Goal: Task Accomplishment & Management: Complete application form

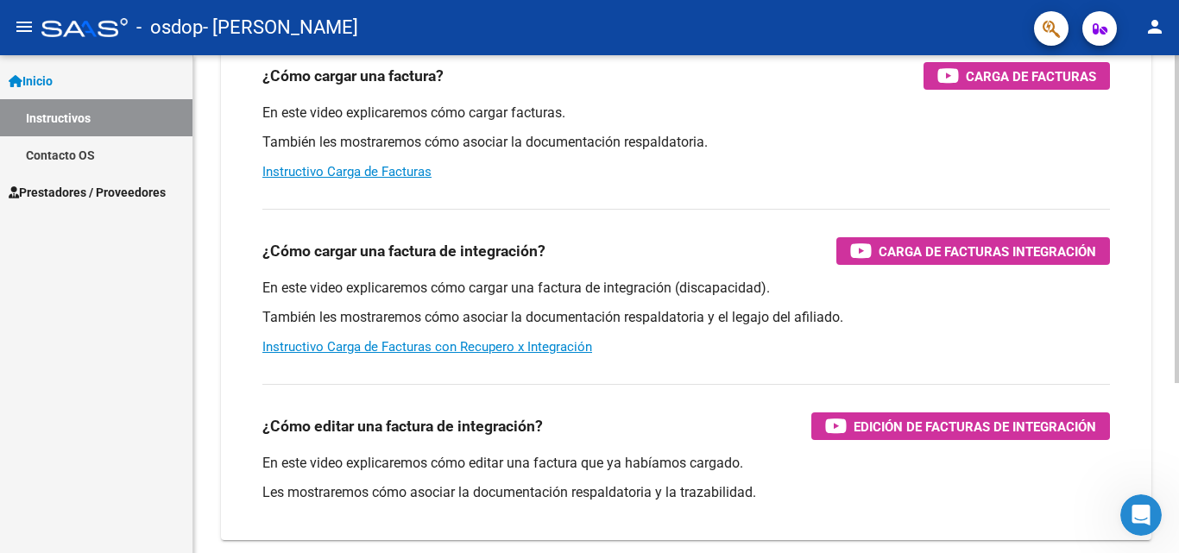
scroll to position [259, 0]
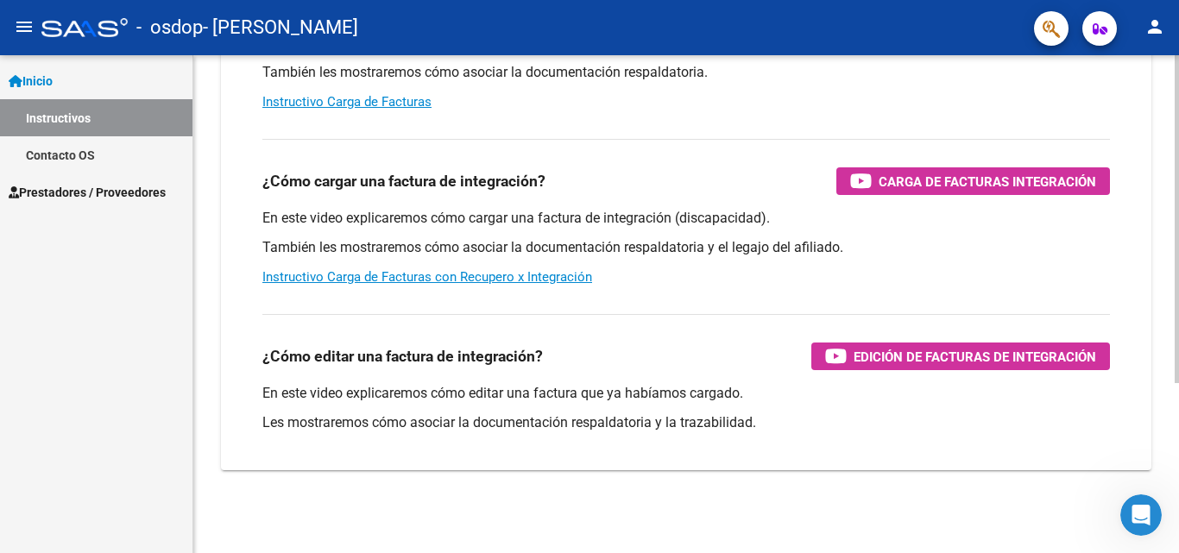
click at [1178, 309] on div at bounding box center [1177, 389] width 4 height 328
click at [520, 275] on link "Instructivo Carga de Facturas con Recupero x Integración" at bounding box center [427, 277] width 330 height 16
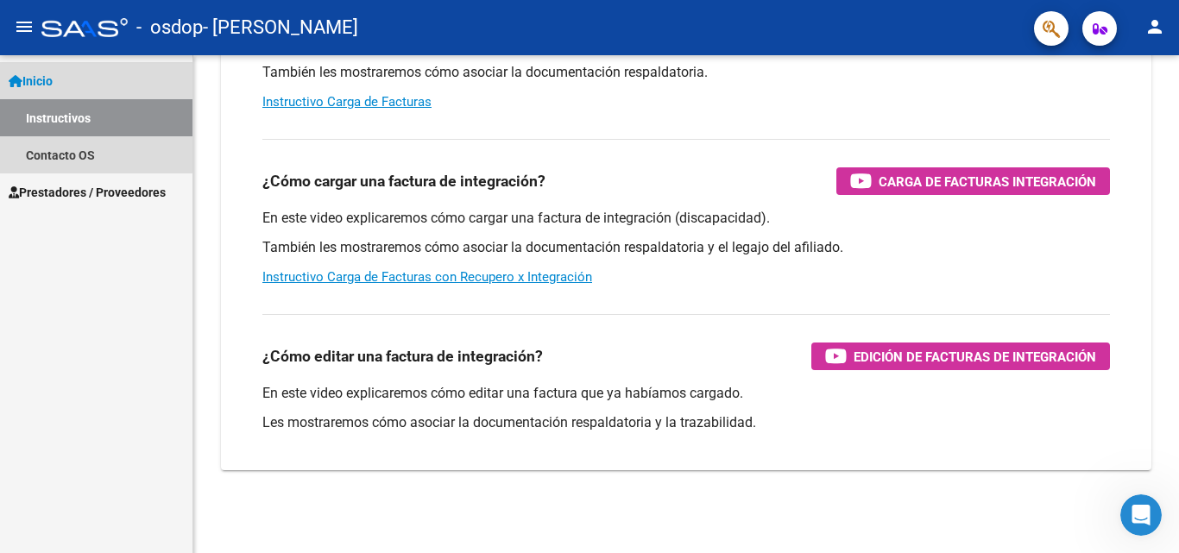
click at [36, 78] on span "Inicio" at bounding box center [31, 81] width 44 height 19
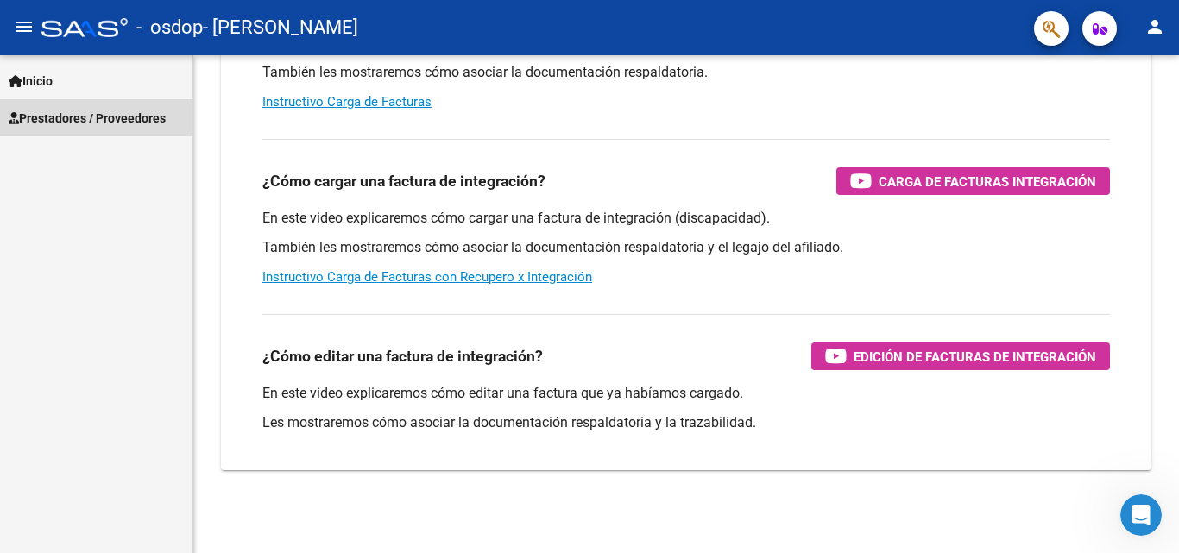
click at [60, 117] on span "Prestadores / Proveedores" at bounding box center [87, 118] width 157 height 19
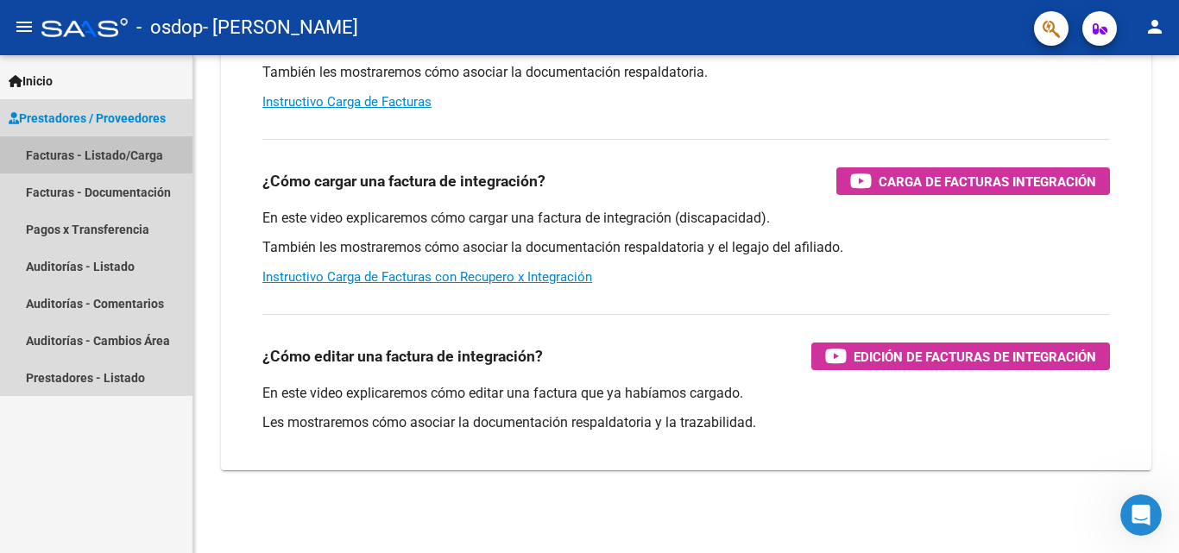
click at [91, 156] on link "Facturas - Listado/Carga" at bounding box center [96, 154] width 192 height 37
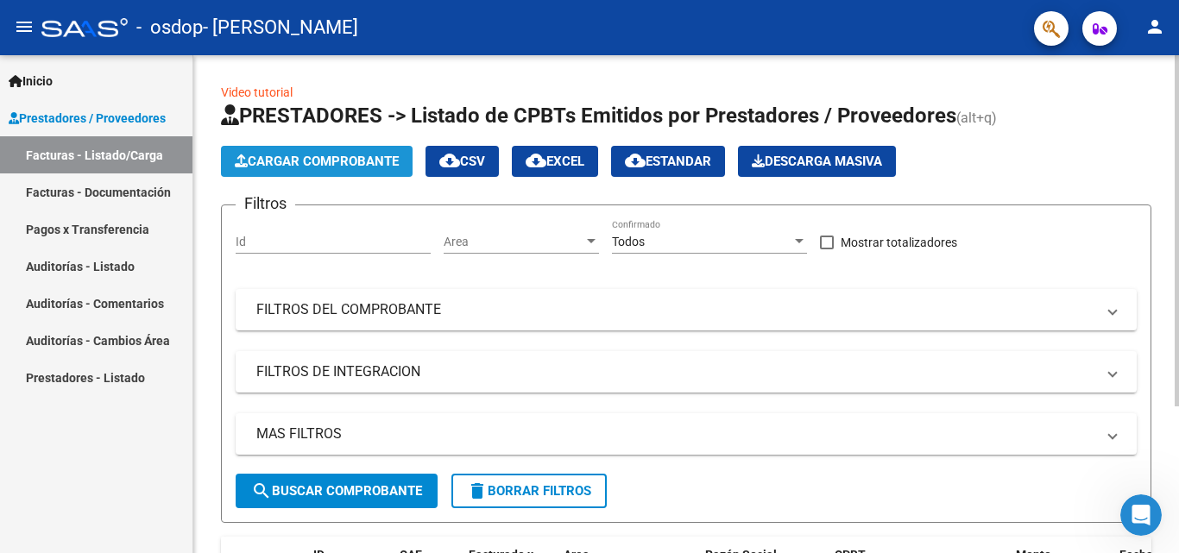
click at [320, 156] on span "Cargar Comprobante" at bounding box center [317, 162] width 164 height 16
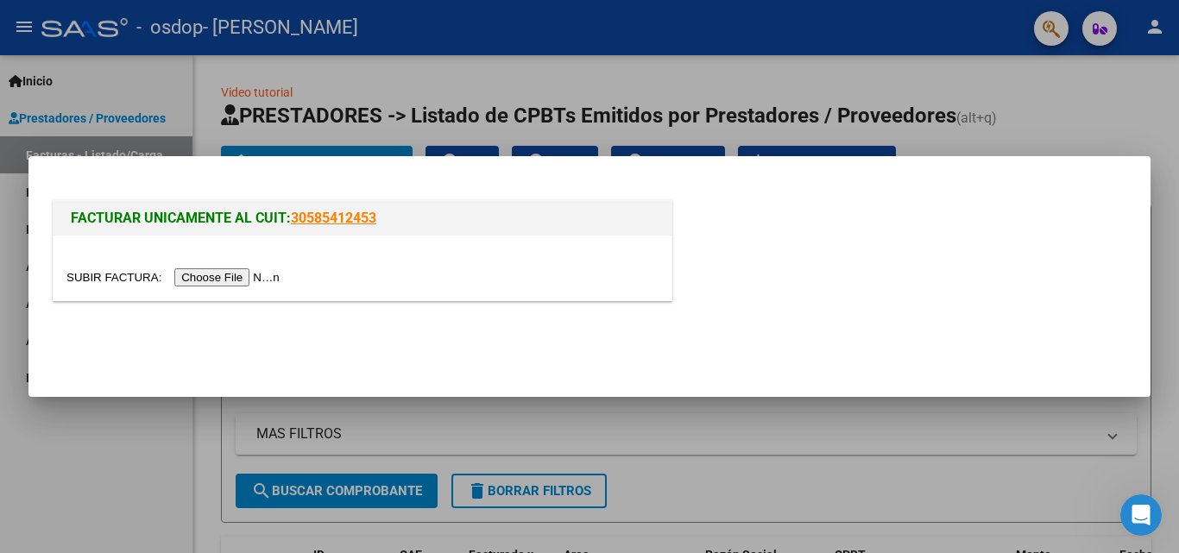
click at [245, 274] on input "file" at bounding box center [175, 277] width 218 height 18
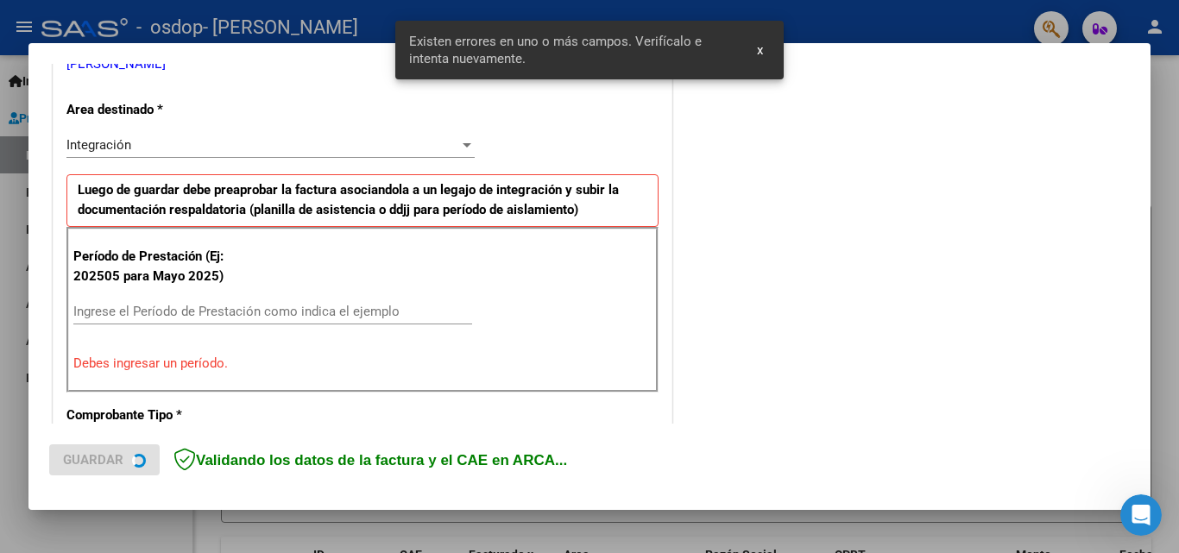
scroll to position [389, 0]
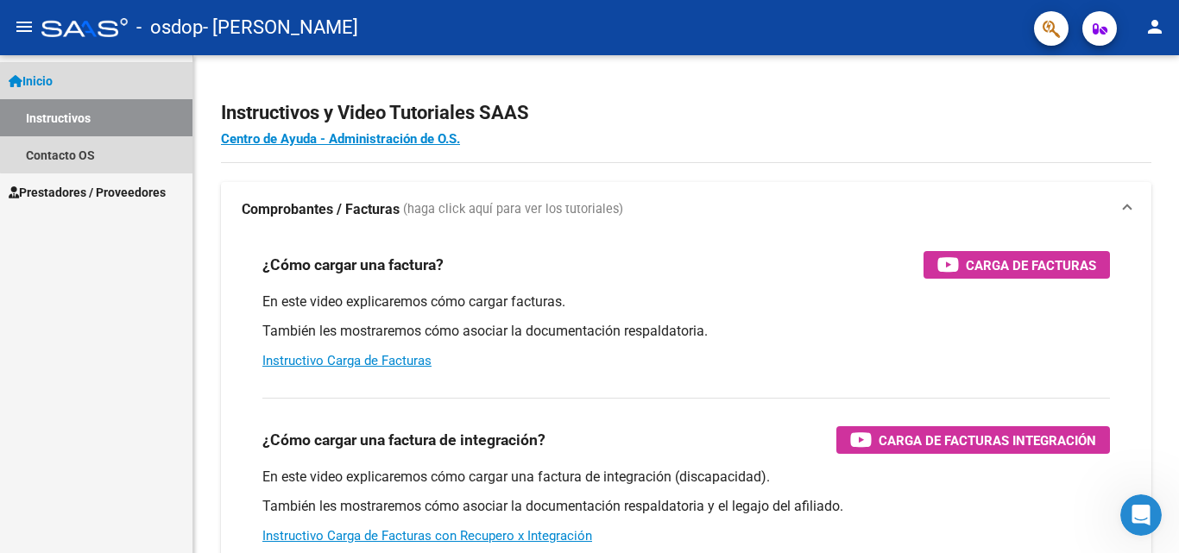
click at [106, 89] on link "Inicio" at bounding box center [96, 80] width 192 height 37
click at [99, 75] on link "Inicio" at bounding box center [96, 80] width 192 height 37
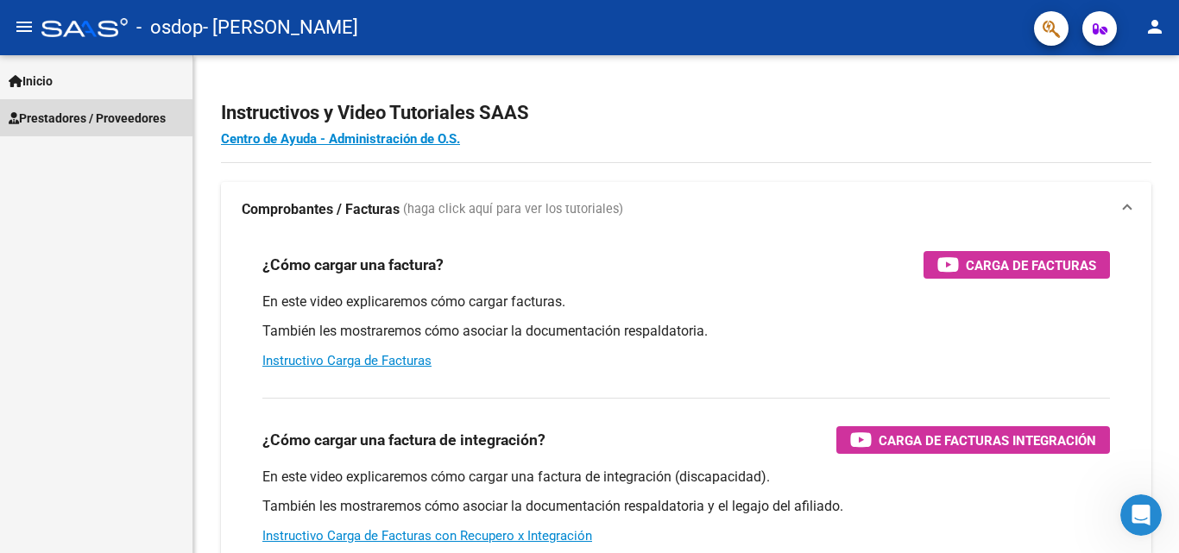
click at [104, 121] on span "Prestadores / Proveedores" at bounding box center [87, 118] width 157 height 19
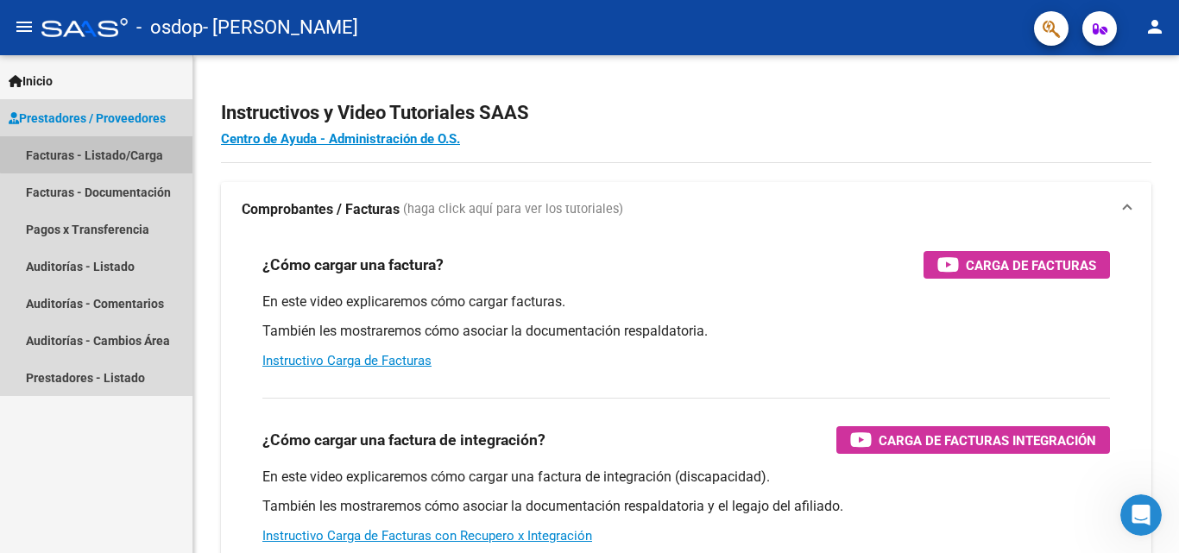
click at [104, 154] on link "Facturas - Listado/Carga" at bounding box center [96, 154] width 192 height 37
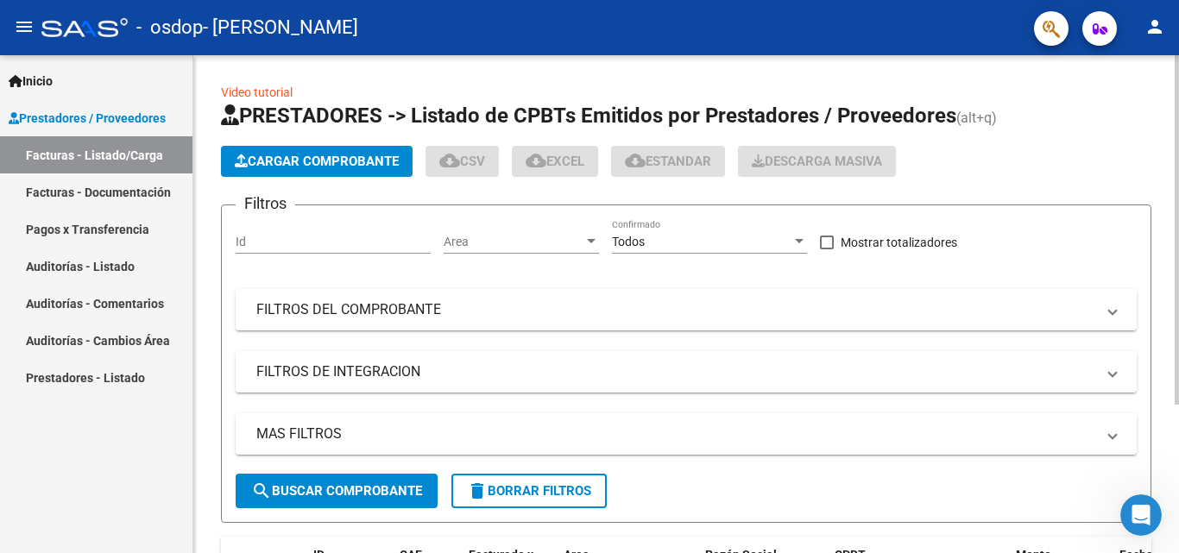
click at [341, 151] on button "Cargar Comprobante" at bounding box center [317, 161] width 192 height 31
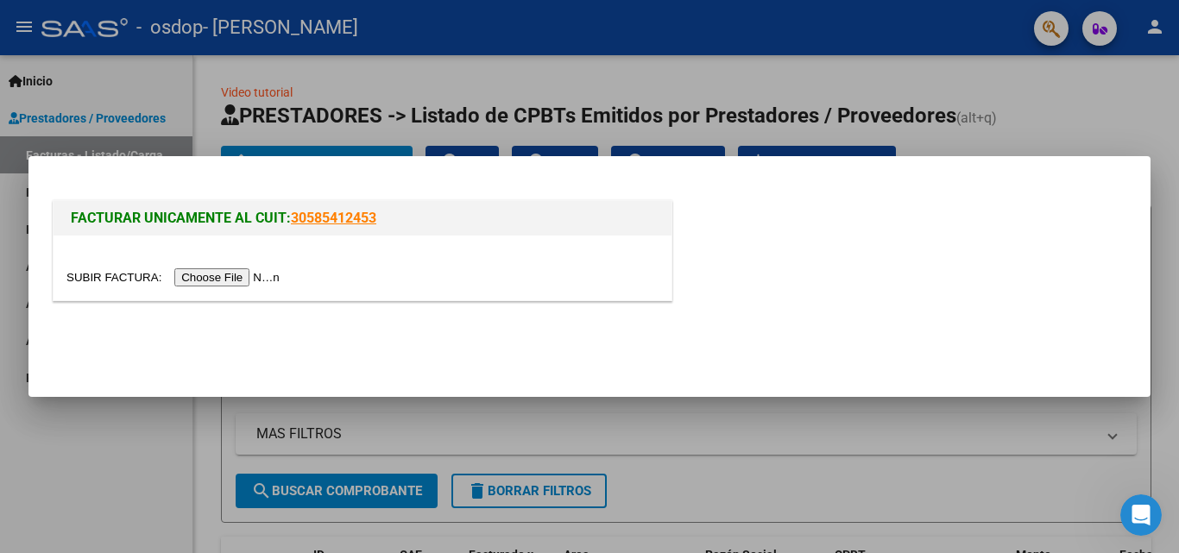
click at [218, 269] on input "file" at bounding box center [175, 277] width 218 height 18
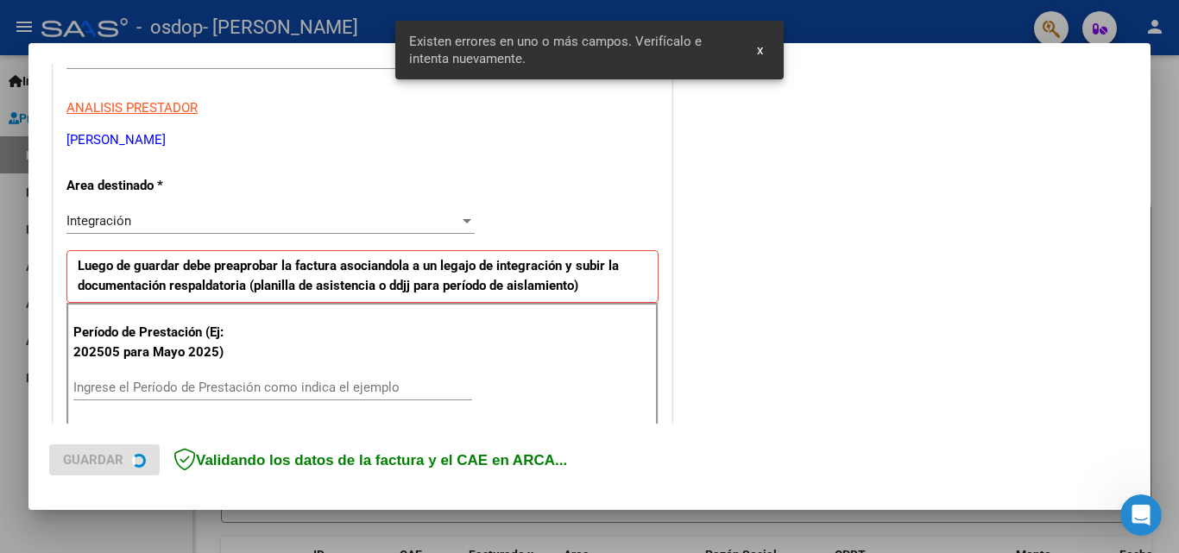
scroll to position [389, 0]
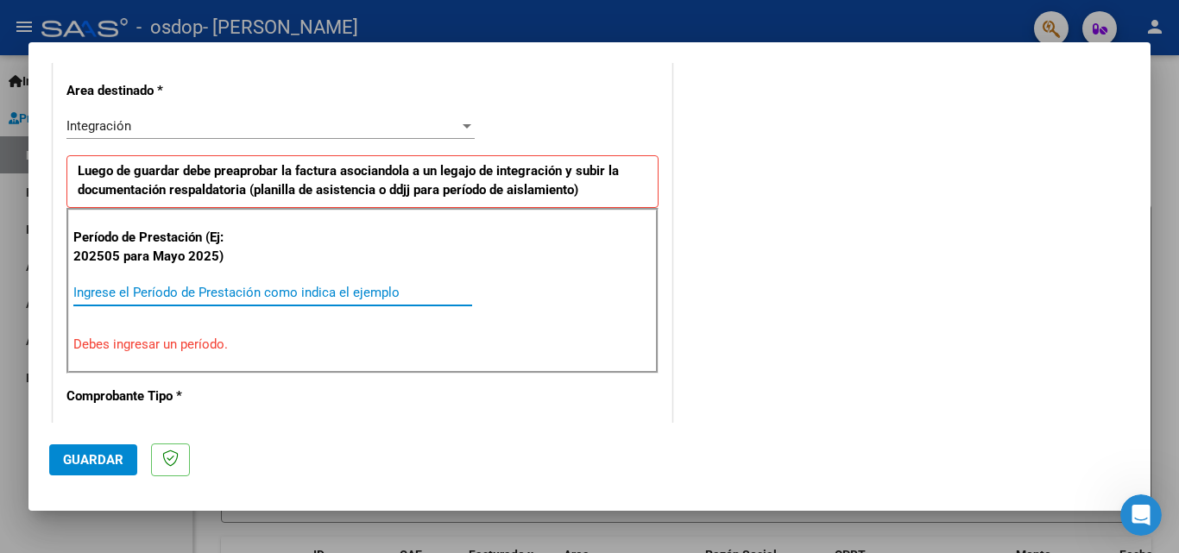
click at [205, 292] on input "Ingrese el Período de Prestación como indica el ejemplo" at bounding box center [272, 293] width 399 height 16
click at [117, 294] on input "Ingrese el Período de Prestación como indica el ejemplo" at bounding box center [272, 293] width 399 height 16
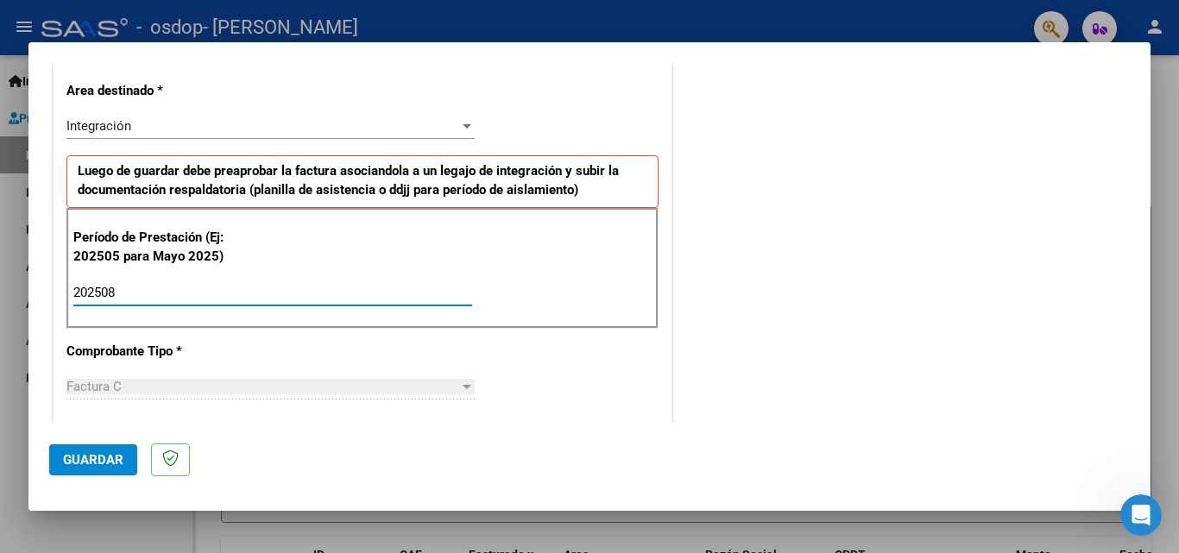
type input "202508"
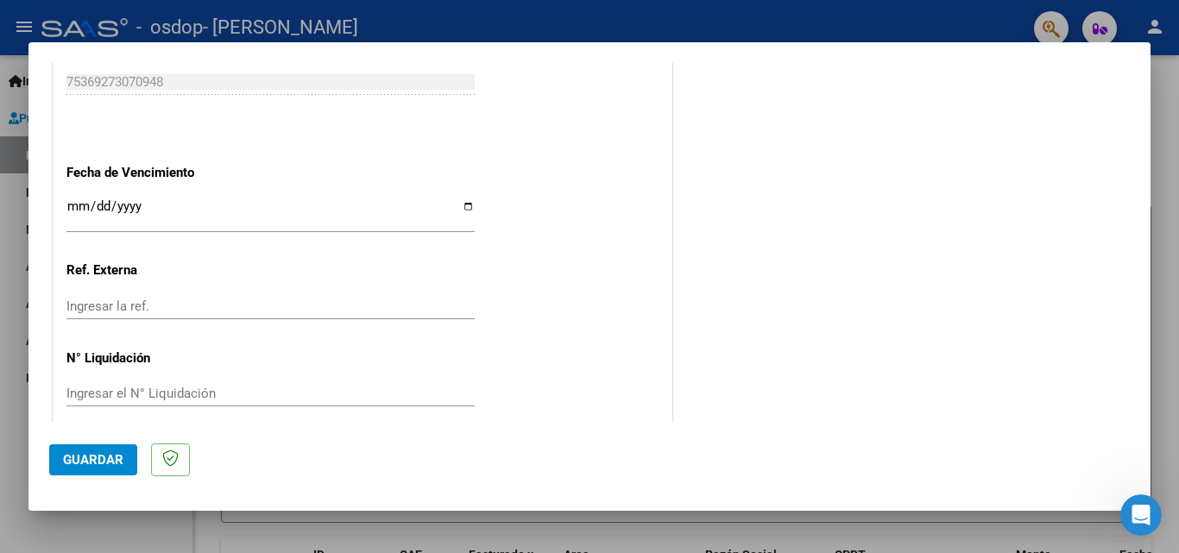
scroll to position [1159, 0]
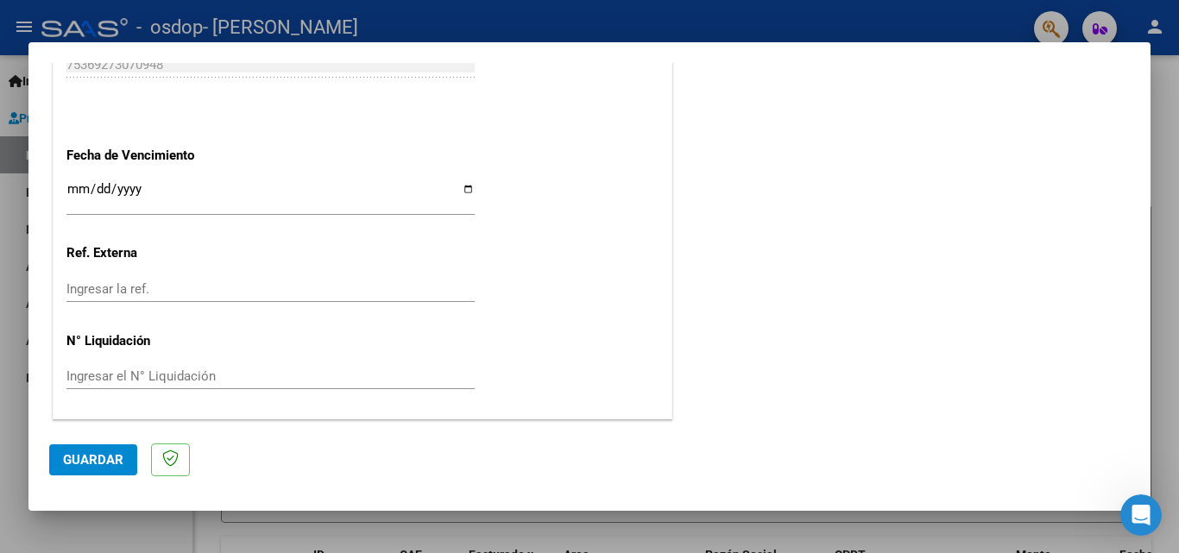
click at [356, 366] on div "Ingresar el N° Liquidación" at bounding box center [270, 376] width 408 height 26
click at [79, 463] on span "Guardar" at bounding box center [93, 460] width 60 height 16
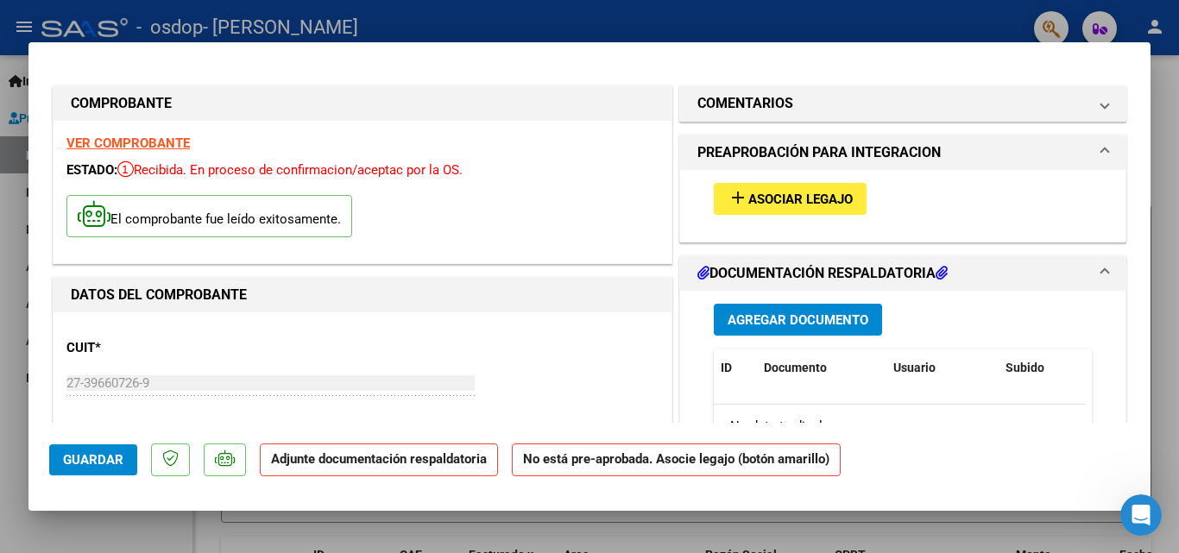
click at [813, 188] on button "add Asociar Legajo" at bounding box center [790, 199] width 153 height 32
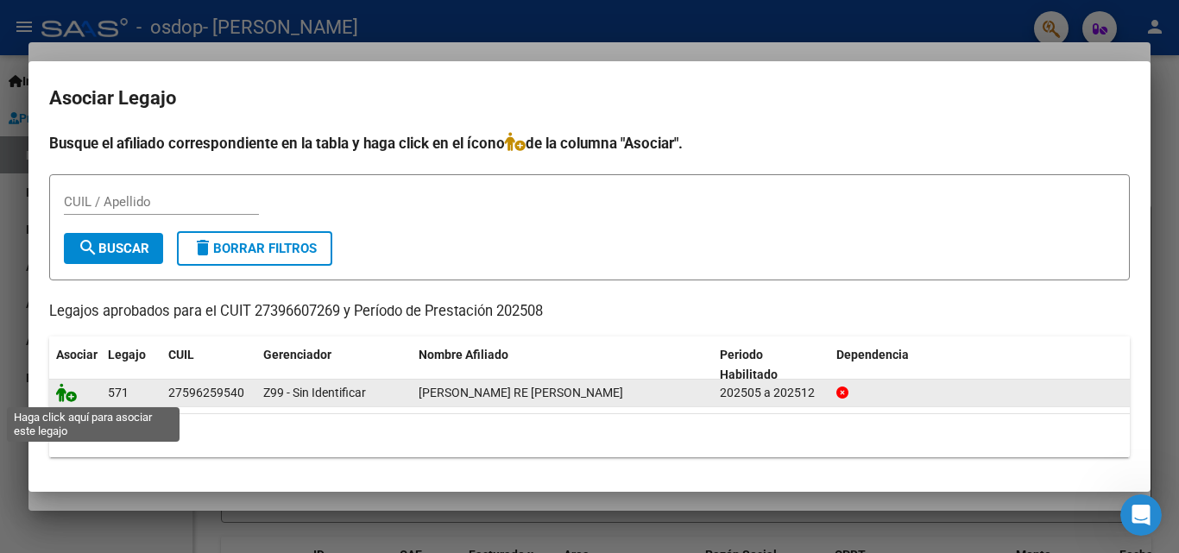
click at [62, 391] on icon at bounding box center [66, 392] width 21 height 19
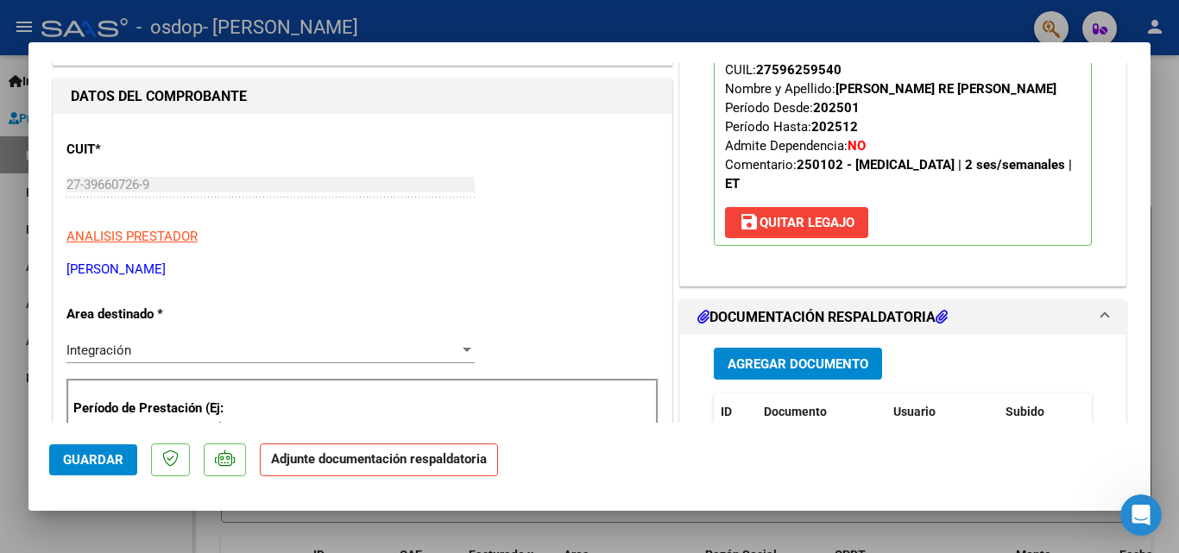
scroll to position [191, 0]
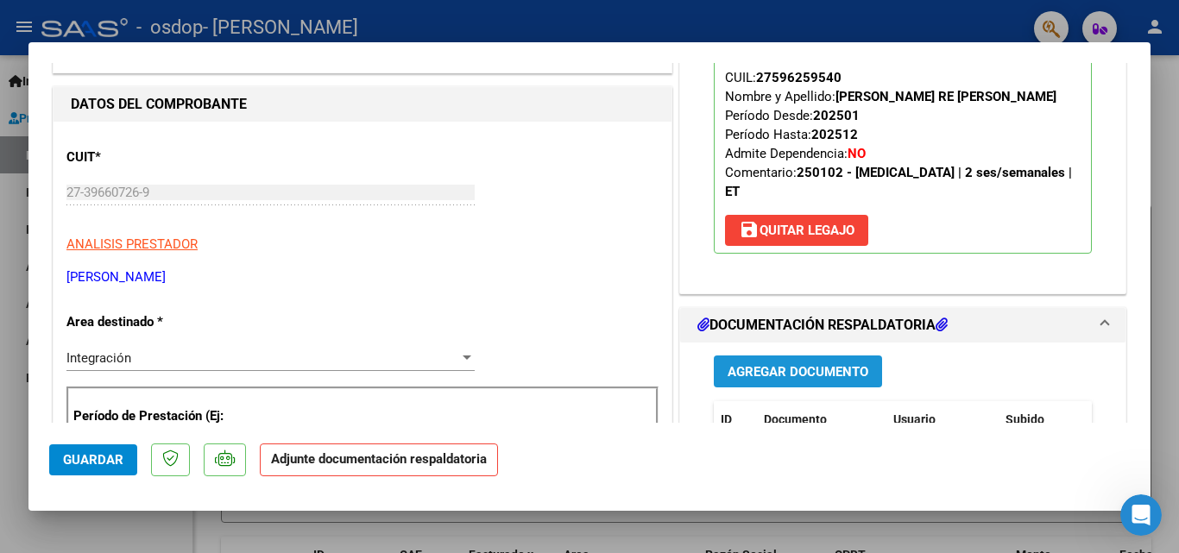
click at [812, 375] on span "Agregar Documento" at bounding box center [798, 372] width 141 height 16
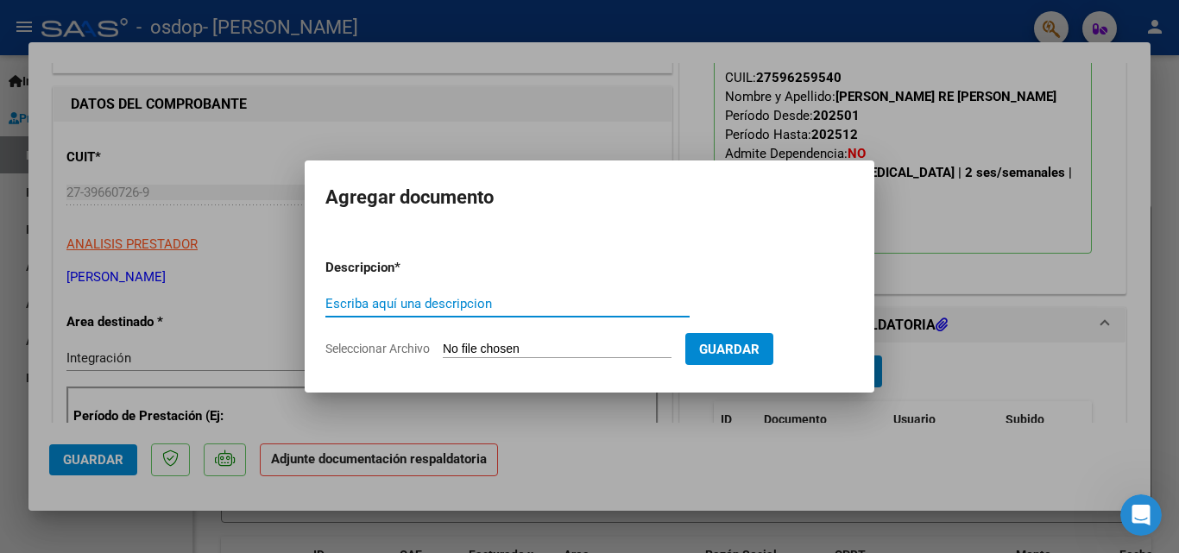
click at [528, 310] on input "Escriba aquí una descripcion" at bounding box center [507, 304] width 364 height 16
type input "Planilla de asistencia"
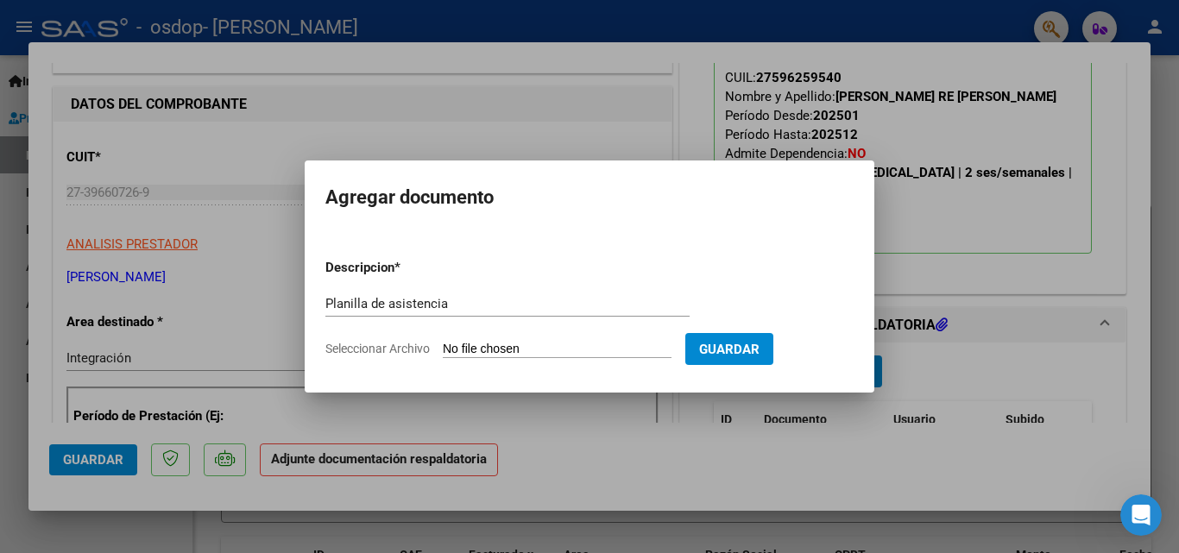
click at [489, 344] on input "Seleccionar Archivo" at bounding box center [557, 350] width 229 height 16
type input "C:\fakepath\asistencia [PERSON_NAME].pdf"
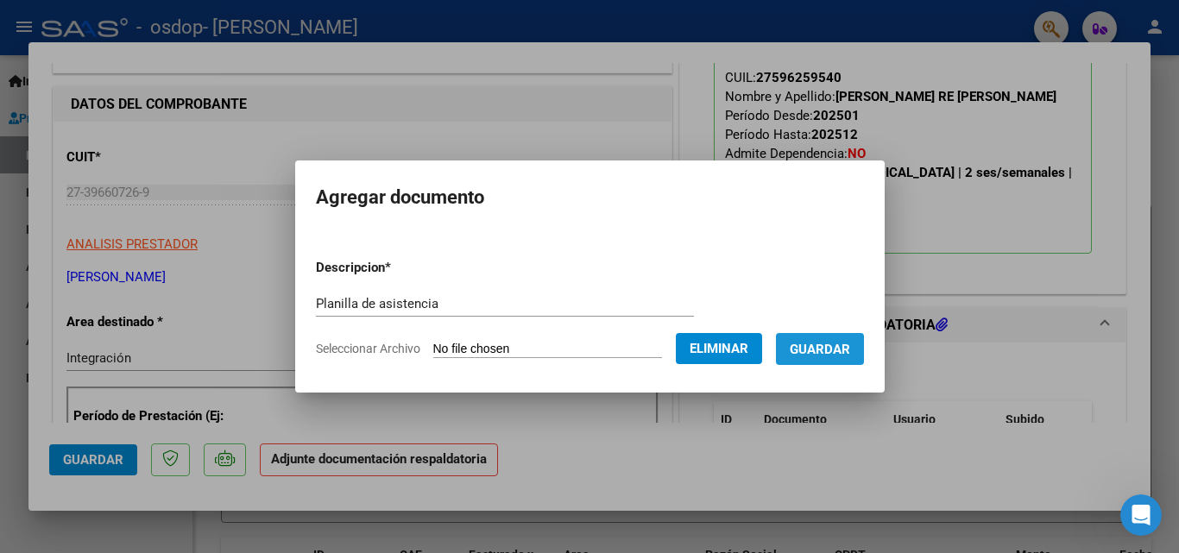
click at [836, 343] on span "Guardar" at bounding box center [820, 350] width 60 height 16
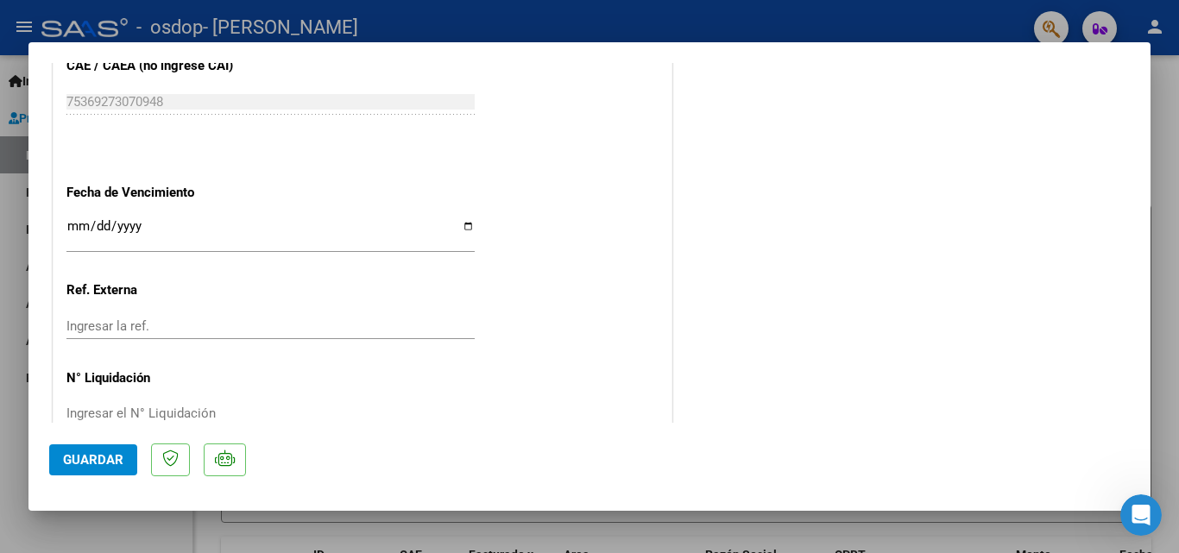
scroll to position [1185, 0]
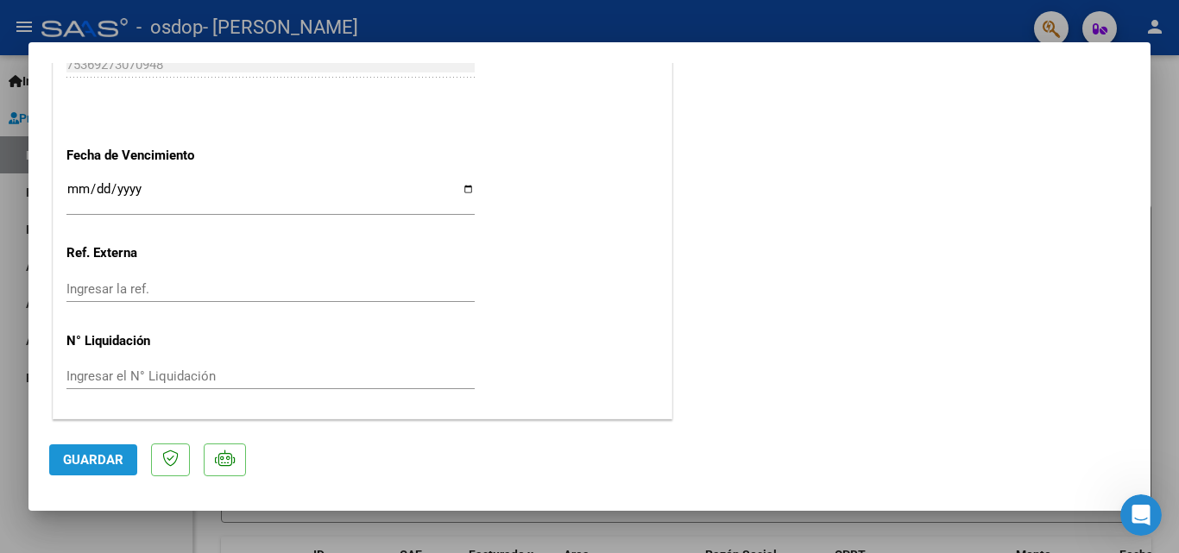
click at [110, 456] on span "Guardar" at bounding box center [93, 460] width 60 height 16
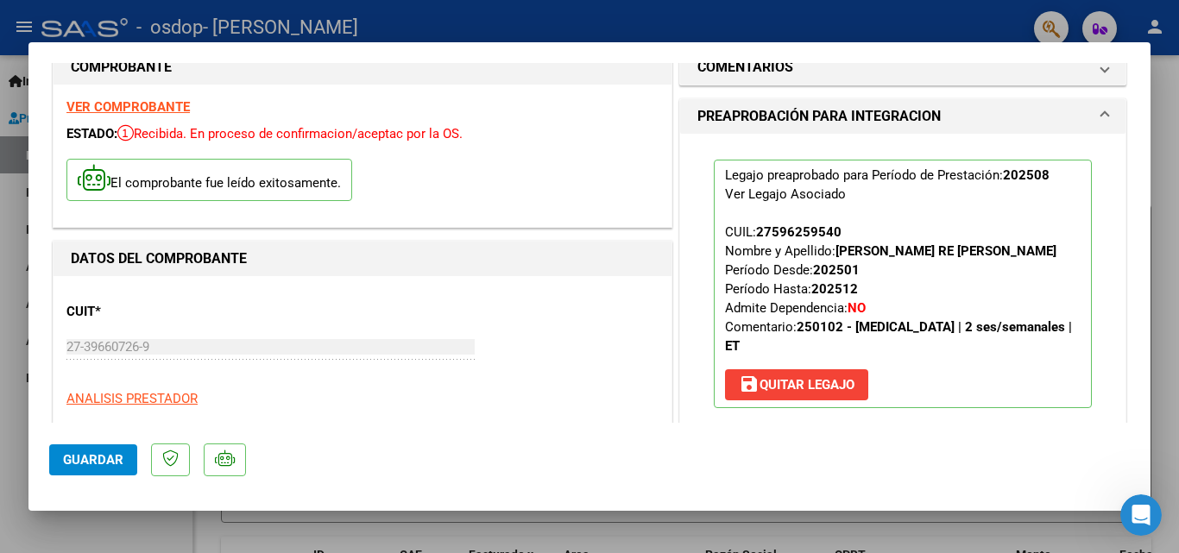
scroll to position [0, 0]
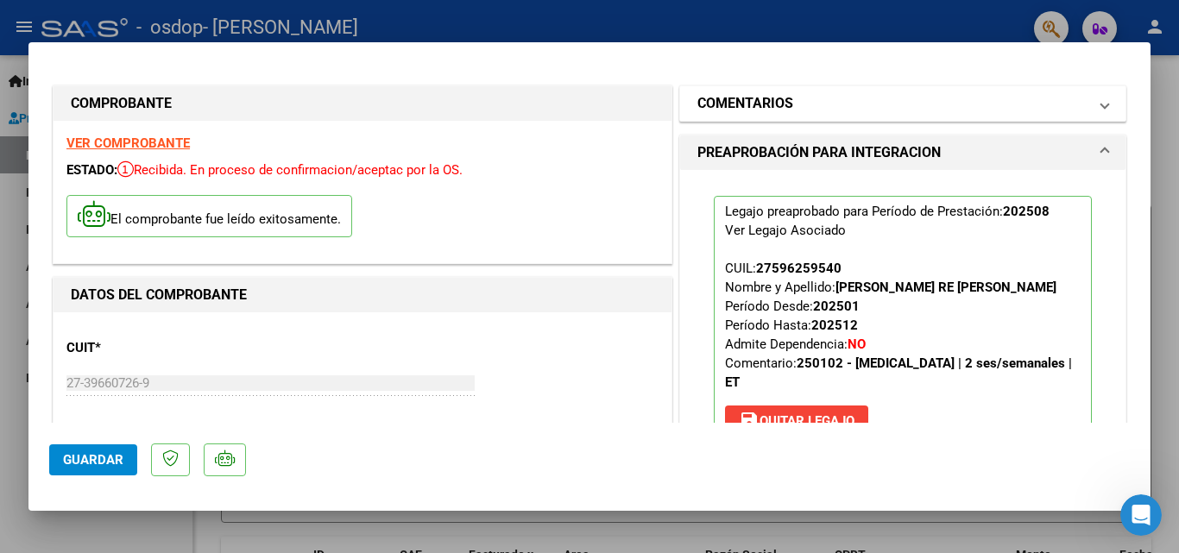
click at [1074, 108] on mat-panel-title "COMENTARIOS" at bounding box center [892, 103] width 390 height 21
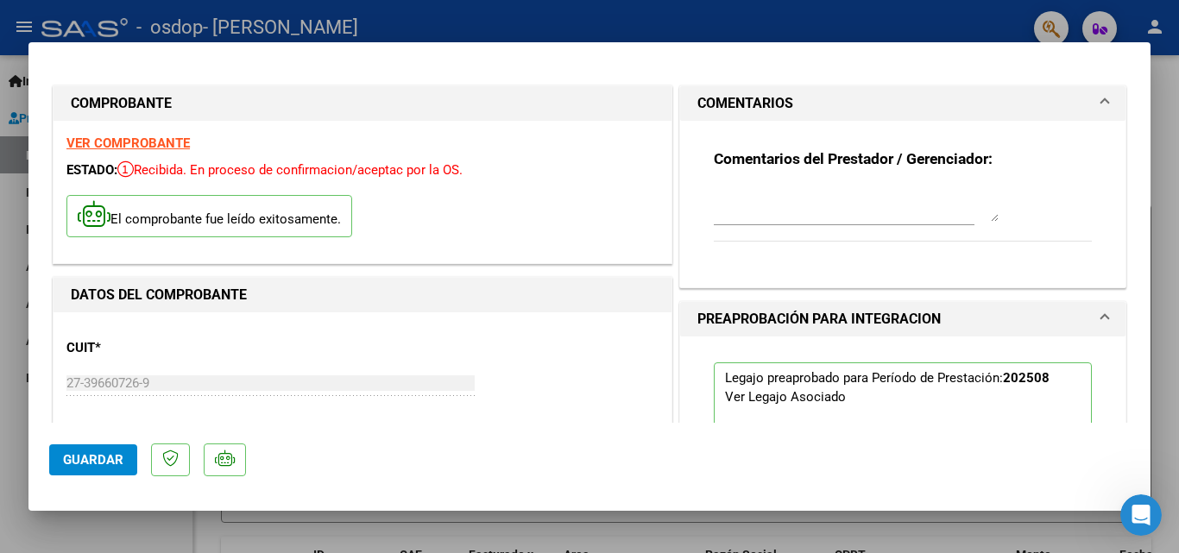
click at [0, 80] on div at bounding box center [589, 276] width 1179 height 553
type input "$ 0,00"
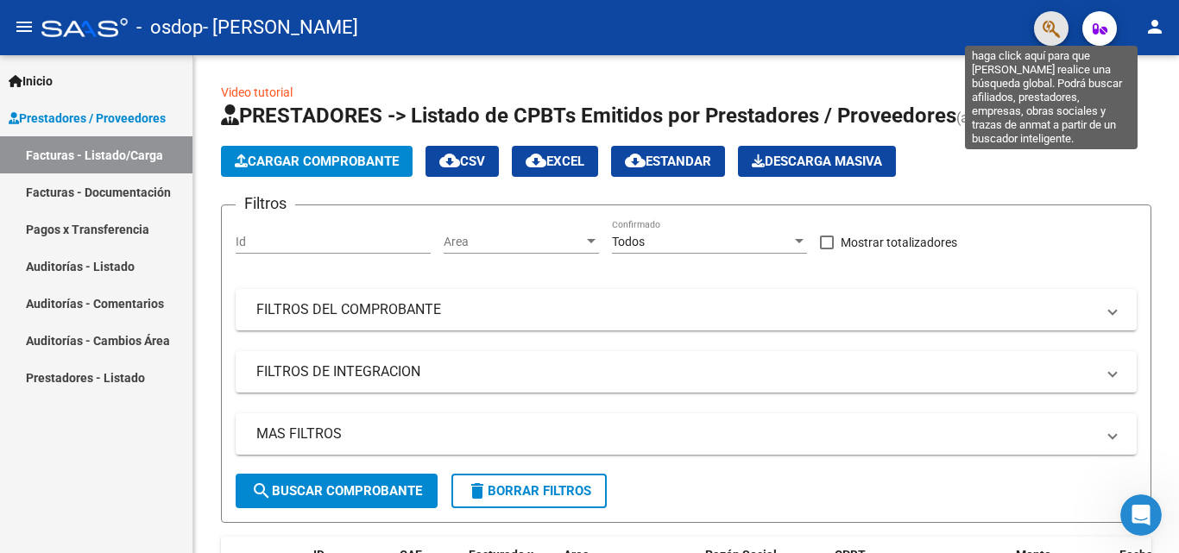
click at [1049, 28] on icon "button" at bounding box center [1051, 29] width 17 height 20
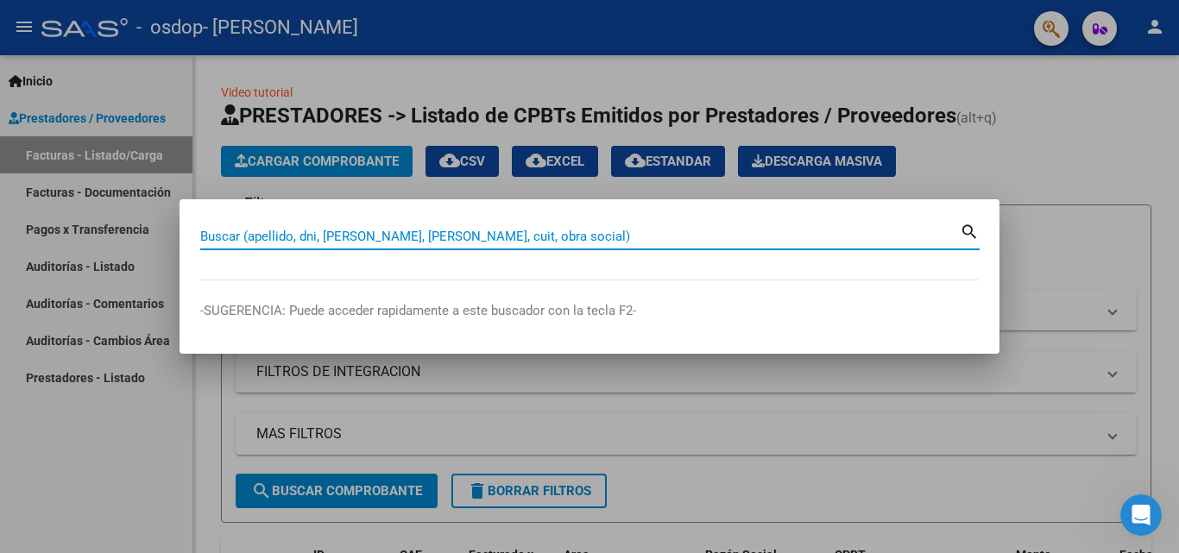
click at [426, 243] on input "Buscar (apellido, dni, [PERSON_NAME], [PERSON_NAME], cuit, obra social)" at bounding box center [579, 237] width 759 height 16
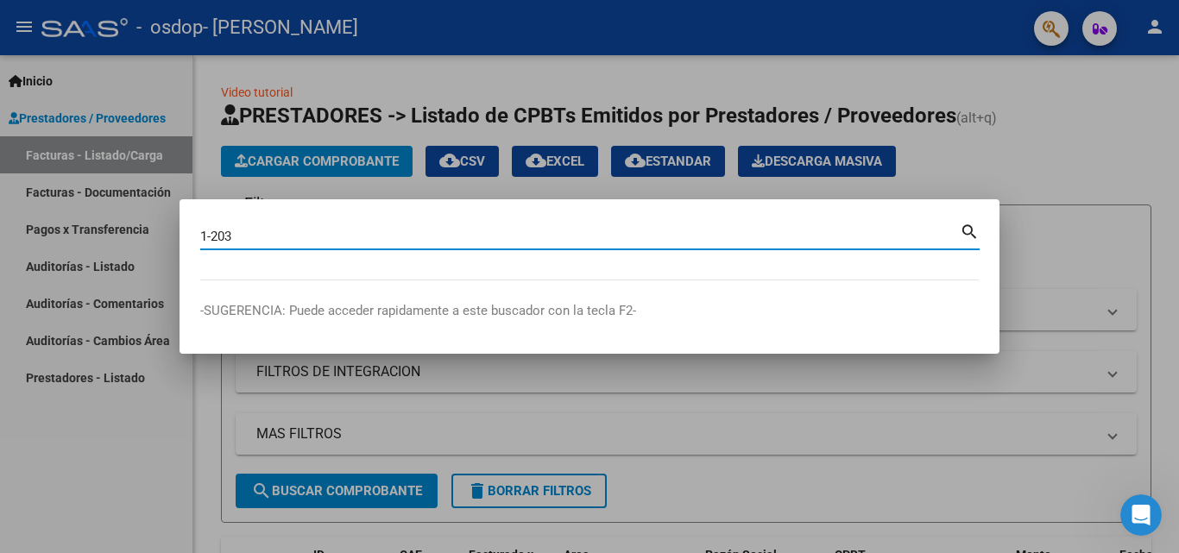
type input "1-203"
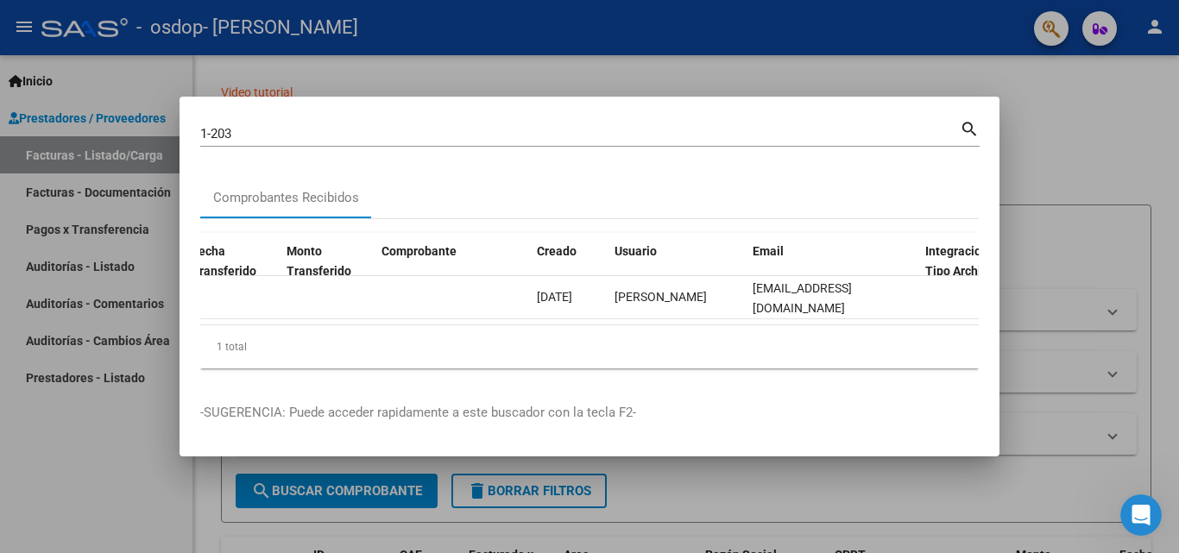
scroll to position [0, 1662]
drag, startPoint x: 676, startPoint y: 317, endPoint x: 794, endPoint y: 314, distance: 118.3
click at [794, 314] on datatable-body "241823 Integración [PERSON_NAME] 27396607269 Factura C: 1 - 203 $ 111.335,49 [D…" at bounding box center [589, 300] width 778 height 49
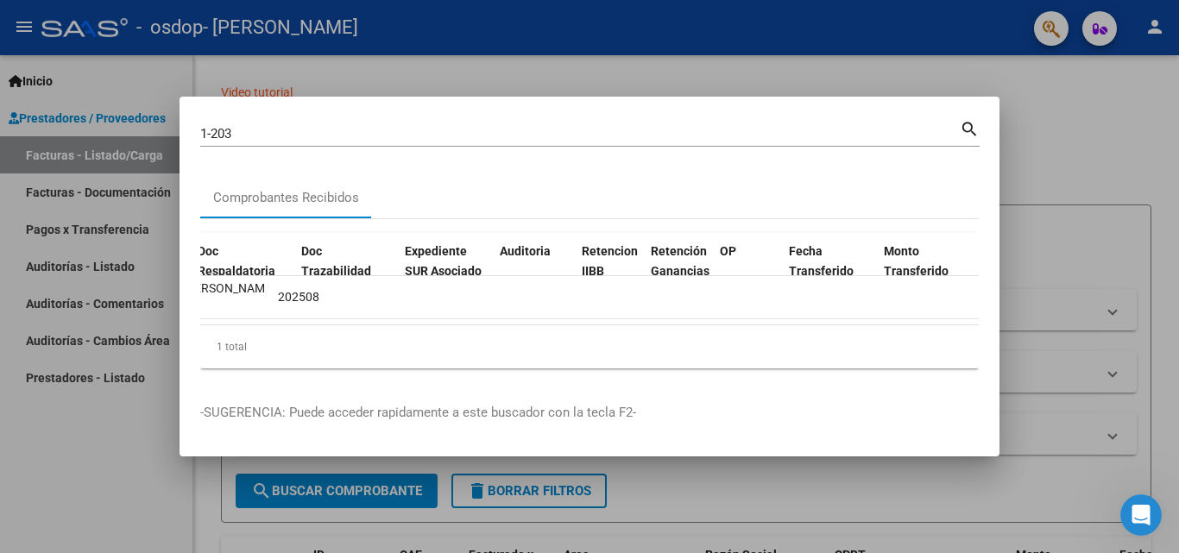
scroll to position [0, 0]
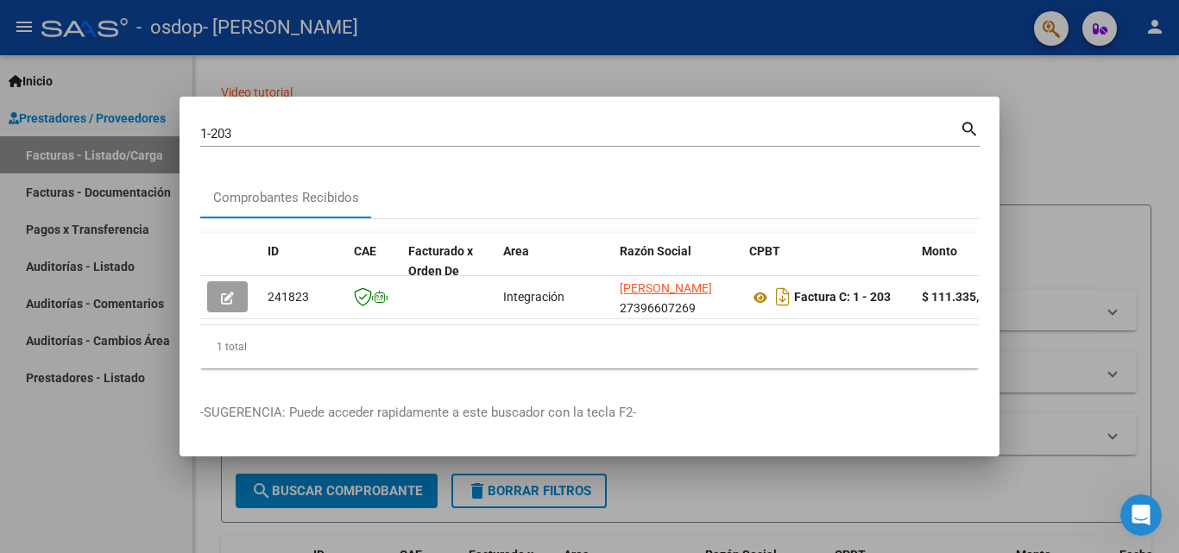
click at [762, 507] on div at bounding box center [589, 276] width 1179 height 553
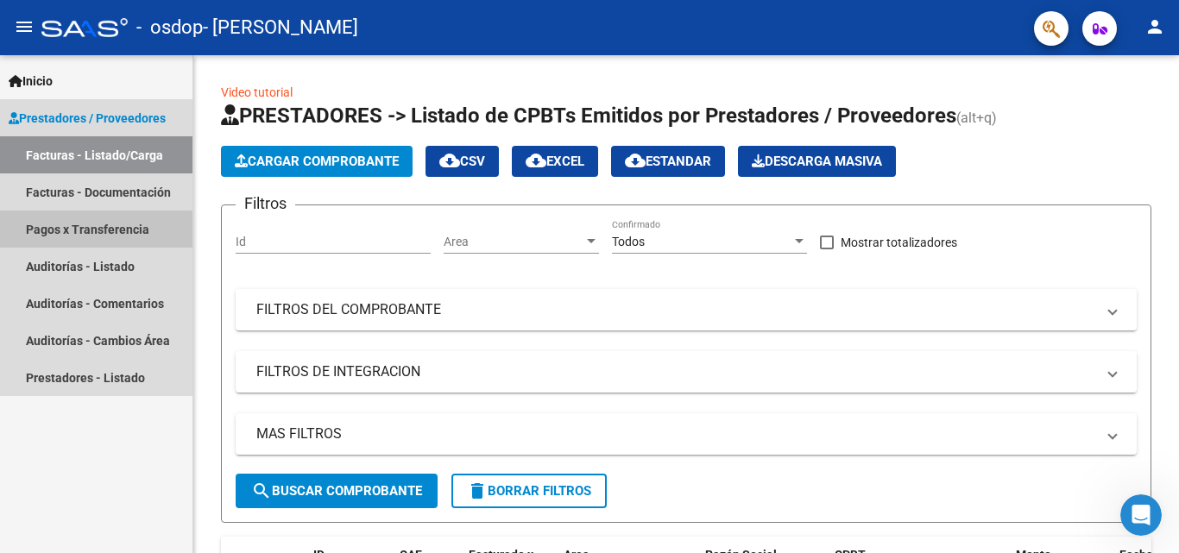
click at [95, 230] on link "Pagos x Transferencia" at bounding box center [96, 229] width 192 height 37
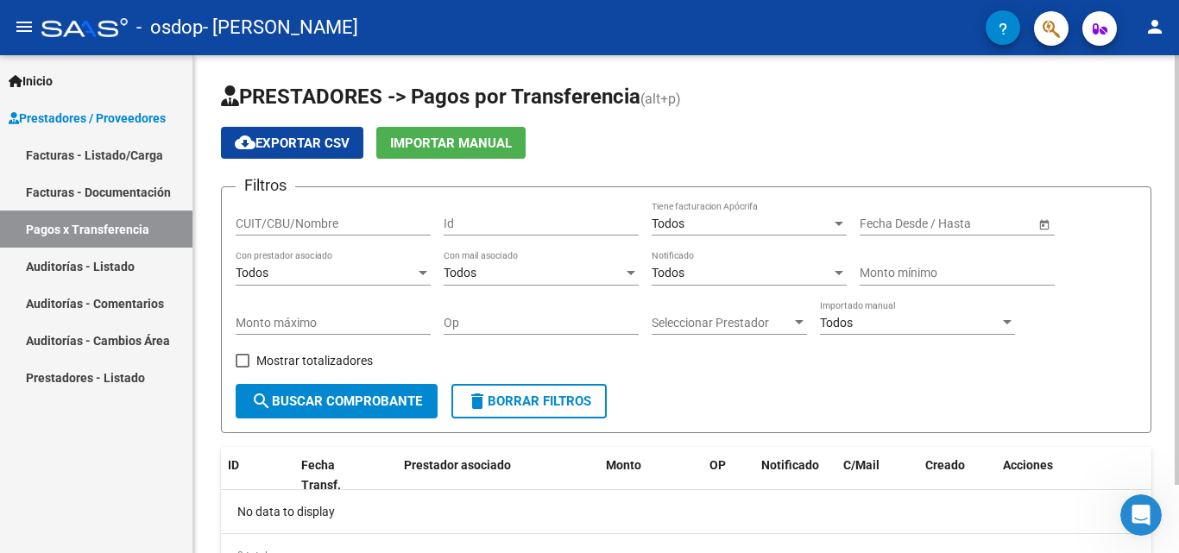
scroll to position [79, 0]
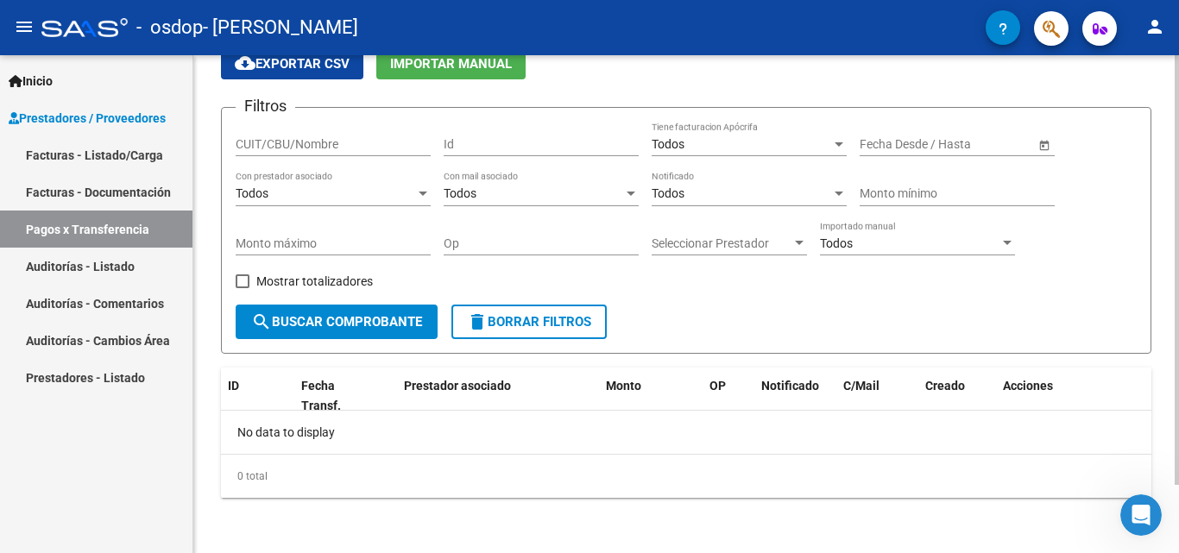
click at [1170, 411] on div "PRESTADORES -> Pagos por Transferencia (alt+p) cloud_download Exportar CSV Impo…" at bounding box center [688, 264] width 990 height 577
